Goal: Task Accomplishment & Management: Manage account settings

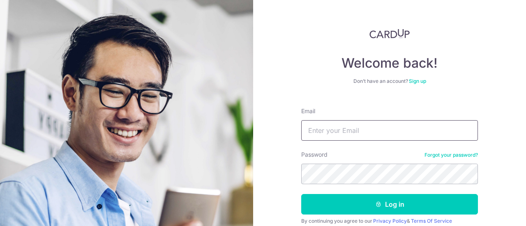
type input "[EMAIL_ADDRESS][DOMAIN_NAME]"
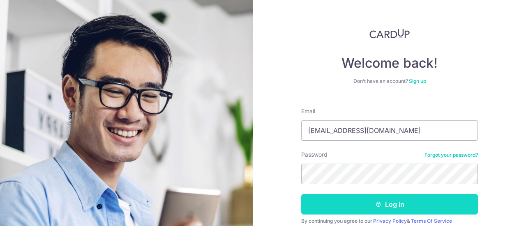
click at [385, 203] on button "Log in" at bounding box center [389, 204] width 177 height 21
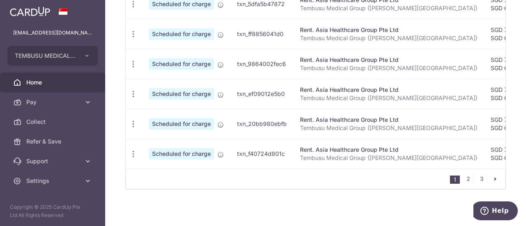
scroll to position [413, 0]
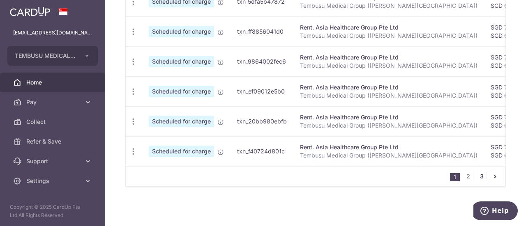
click at [477, 175] on link "3" at bounding box center [482, 177] width 10 height 10
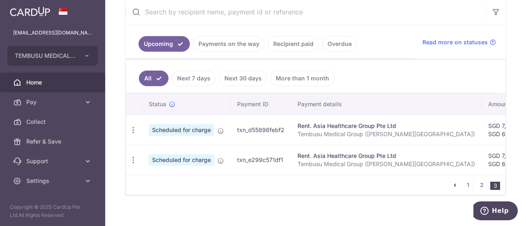
scroll to position [164, 0]
